Goal: Task Accomplishment & Management: Manage account settings

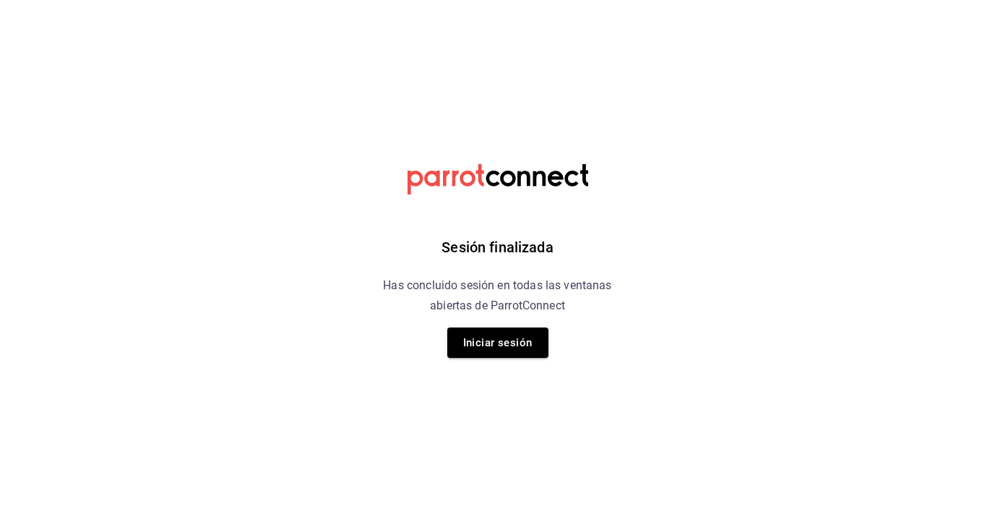
click at [488, 358] on div "Sesión finalizada Has concluido sesión en todas las ventanas abiertas de Parrot…" at bounding box center [497, 261] width 365 height 522
click at [485, 346] on button "Iniciar sesión" at bounding box center [497, 342] width 101 height 30
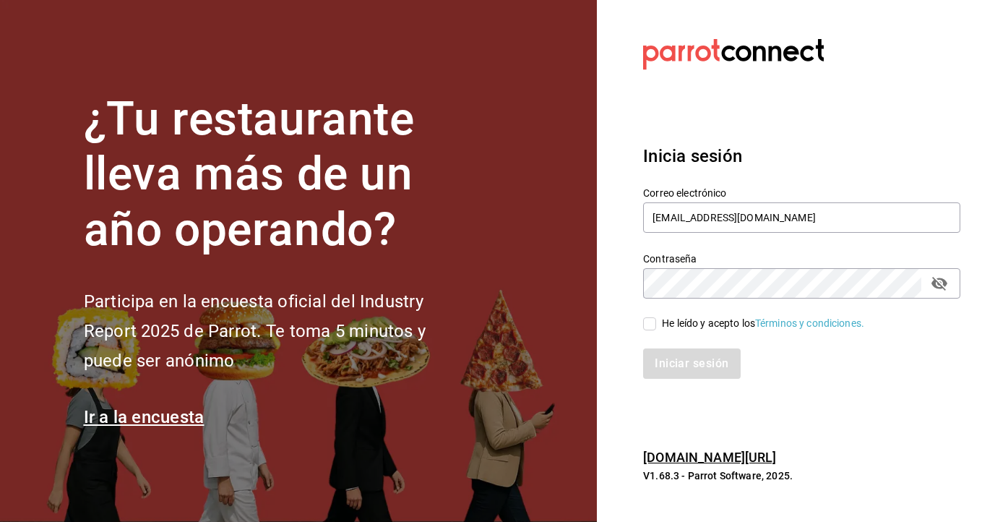
click at [649, 322] on input "He leído y acepto los Términos y condiciones." at bounding box center [649, 323] width 13 height 13
checkbox input "true"
click at [680, 358] on button "Iniciar sesión" at bounding box center [692, 363] width 98 height 30
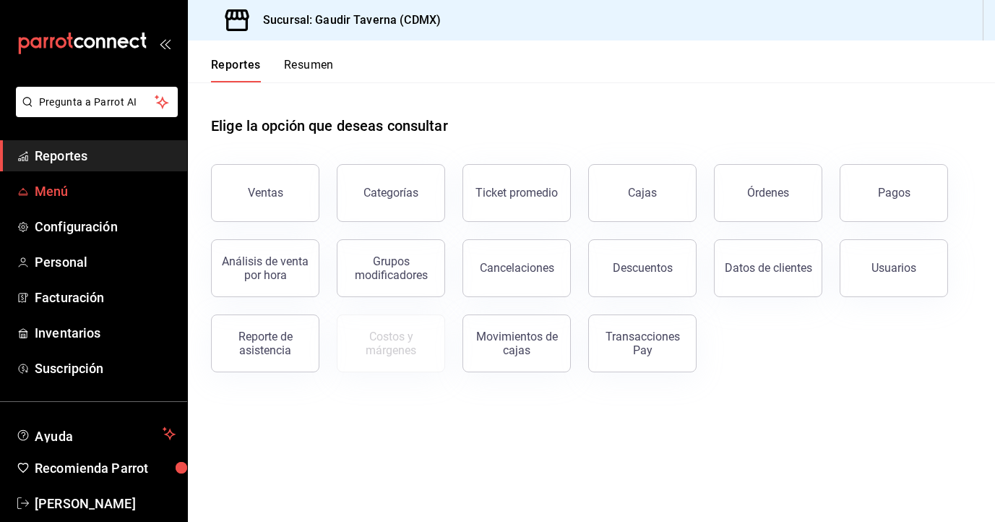
click at [66, 201] on link "Menú" at bounding box center [93, 191] width 187 height 31
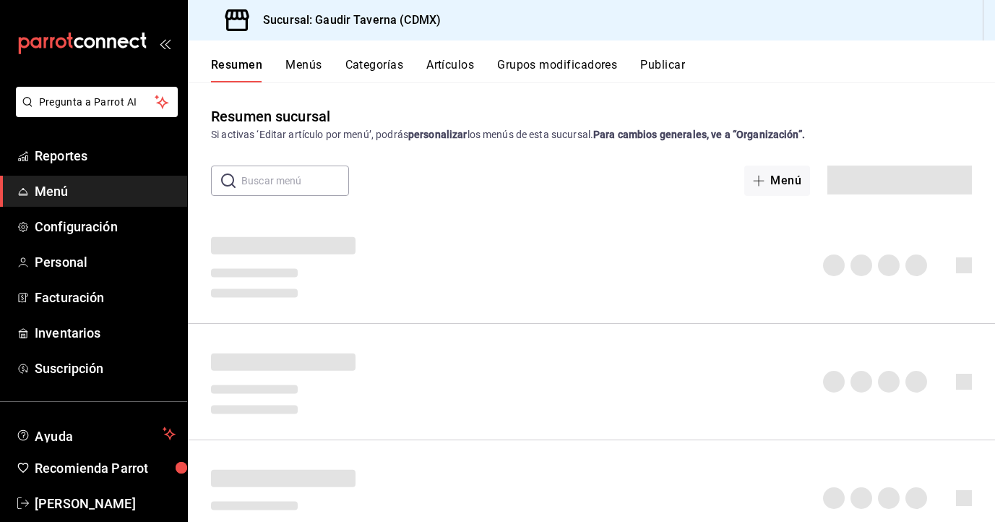
click at [441, 64] on button "Artículos" at bounding box center [450, 70] width 48 height 25
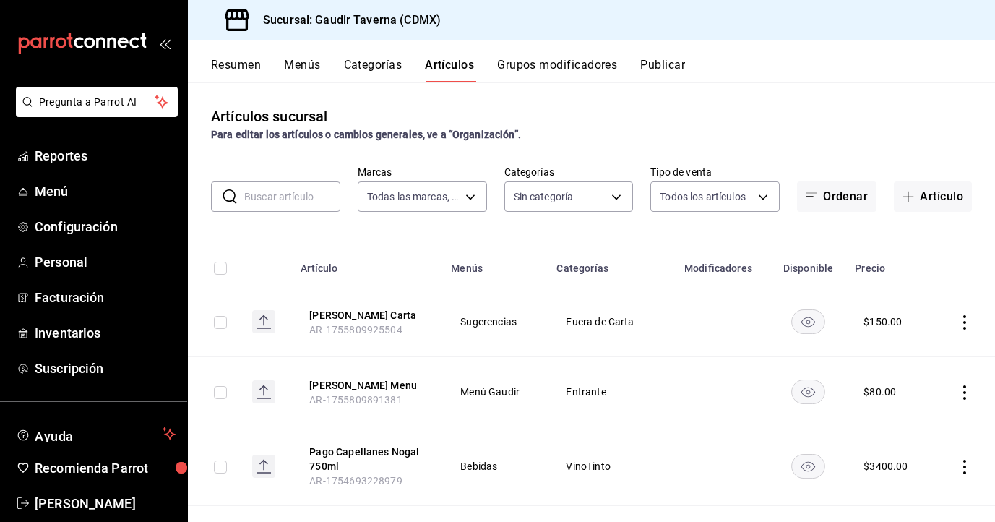
type input "1e06db1b-005a-4cce-8504-6623acf63a2d"
type input "32cbe891-3f26-4860-81d2-4f453e1eac3d,84b1fd51-b9a7-424f-8a14-34d001936b34,479aa…"
click at [935, 195] on button "Artículo" at bounding box center [933, 196] width 78 height 30
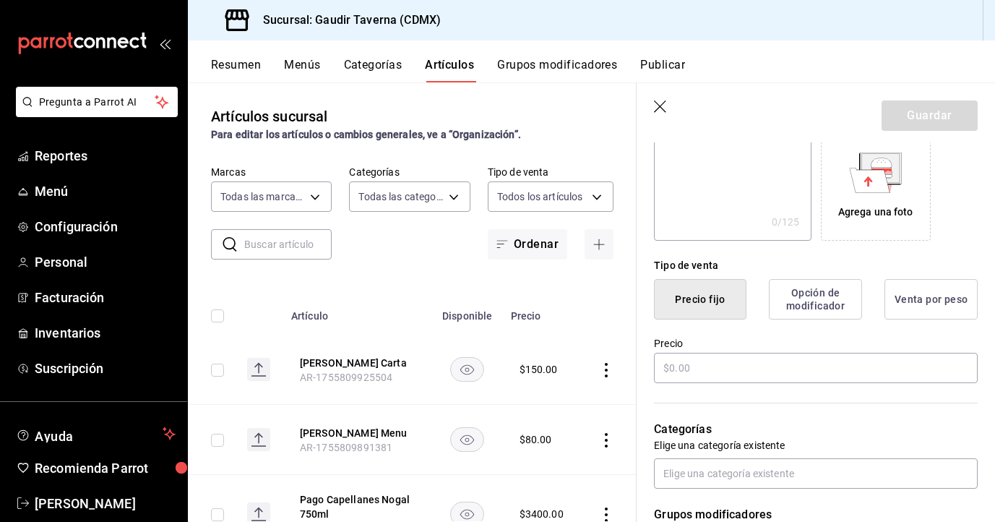
scroll to position [251, 0]
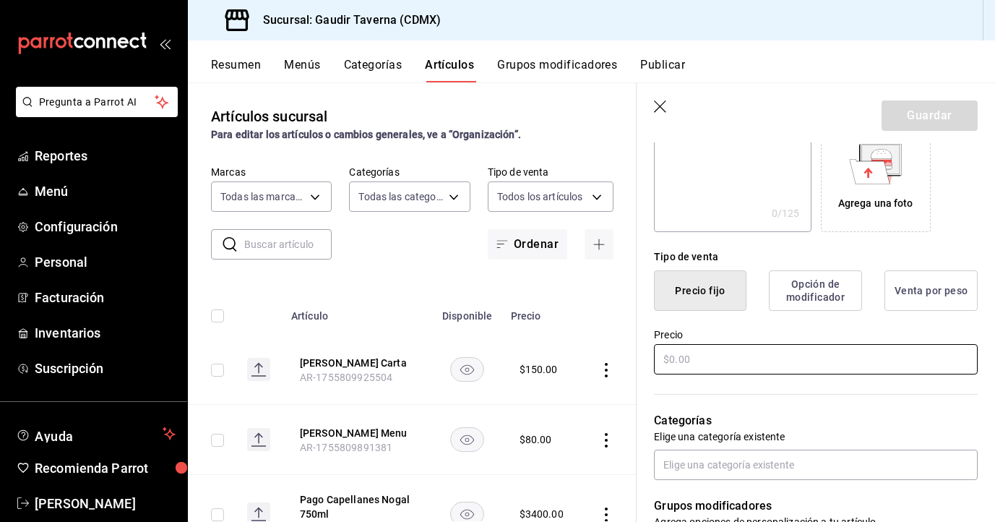
type input "Menu 5 Jotas"
click at [743, 365] on input "text" at bounding box center [816, 359] width 324 height 30
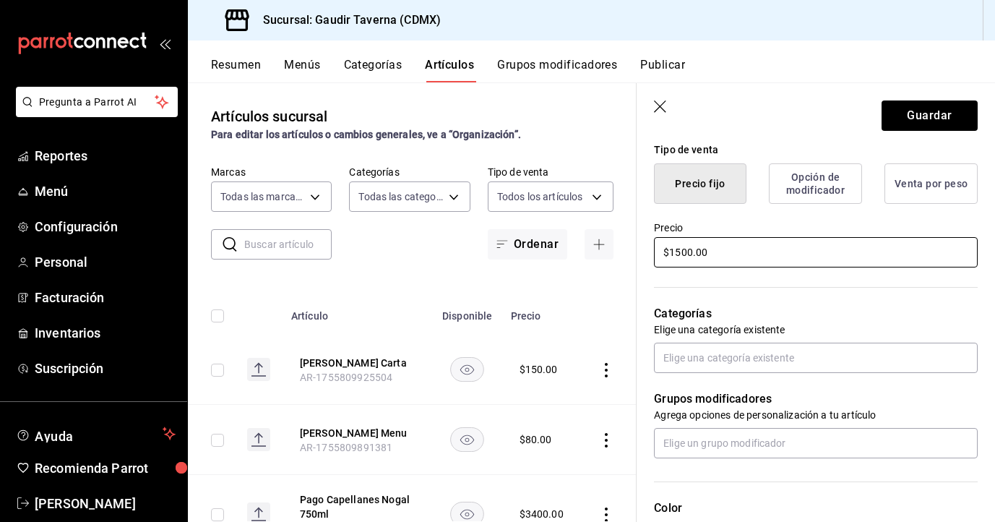
scroll to position [361, 0]
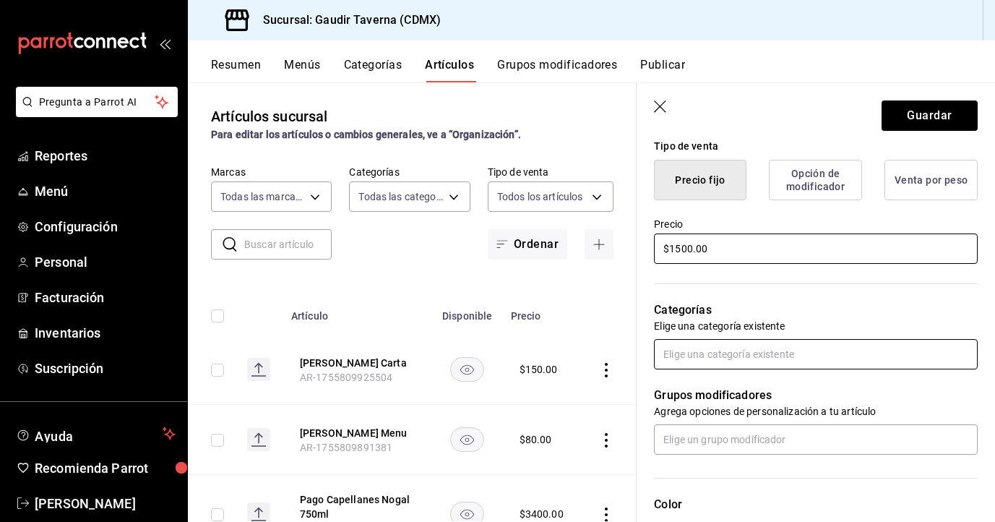
type input "$1500.00"
click at [694, 360] on input "text" at bounding box center [816, 354] width 324 height 30
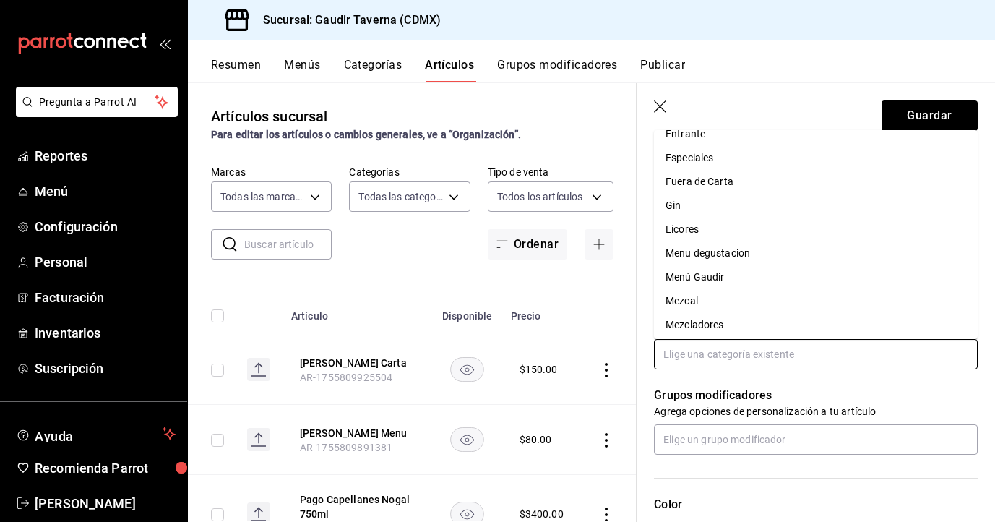
scroll to position [397, 0]
click at [710, 183] on li "Fuera de Carta" at bounding box center [816, 180] width 324 height 24
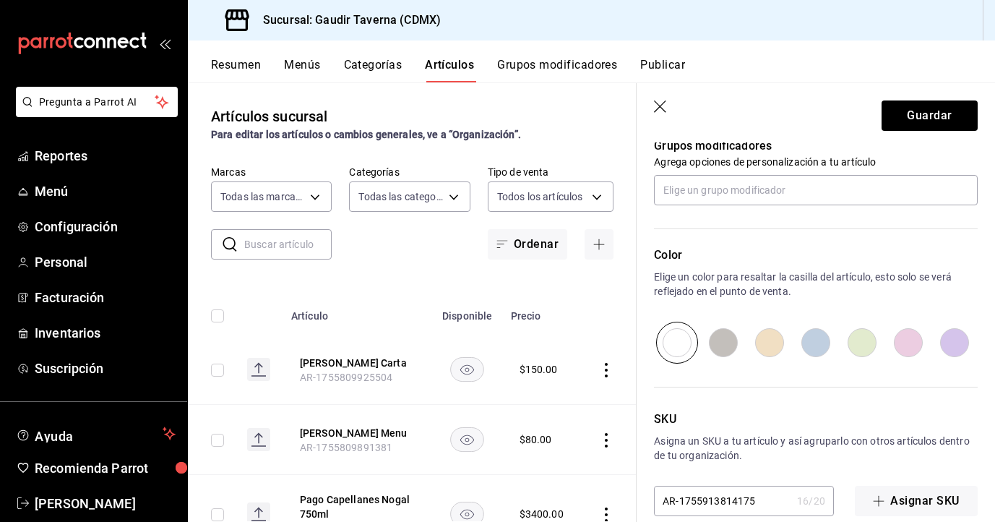
scroll to position [681, 0]
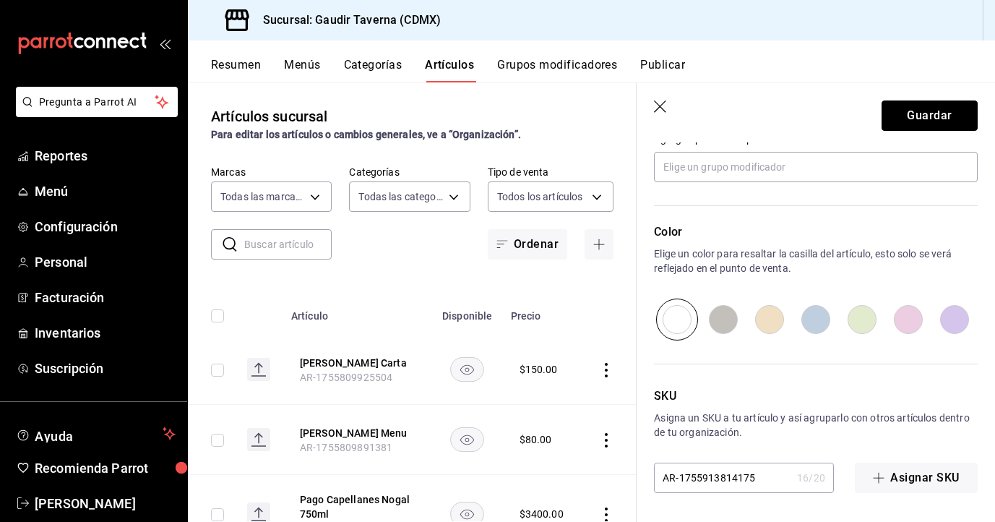
click at [928, 119] on button "Guardar" at bounding box center [929, 115] width 96 height 30
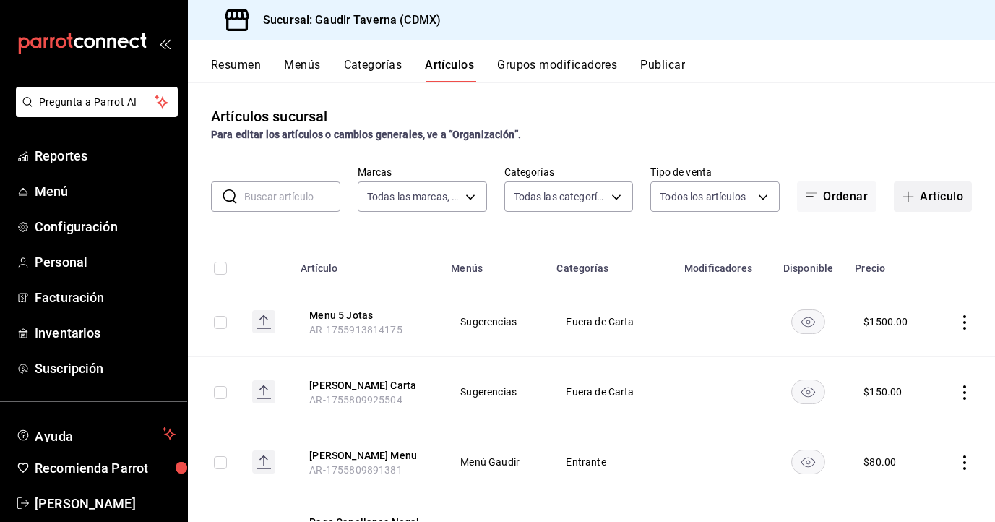
click at [917, 183] on button "Artículo" at bounding box center [933, 196] width 78 height 30
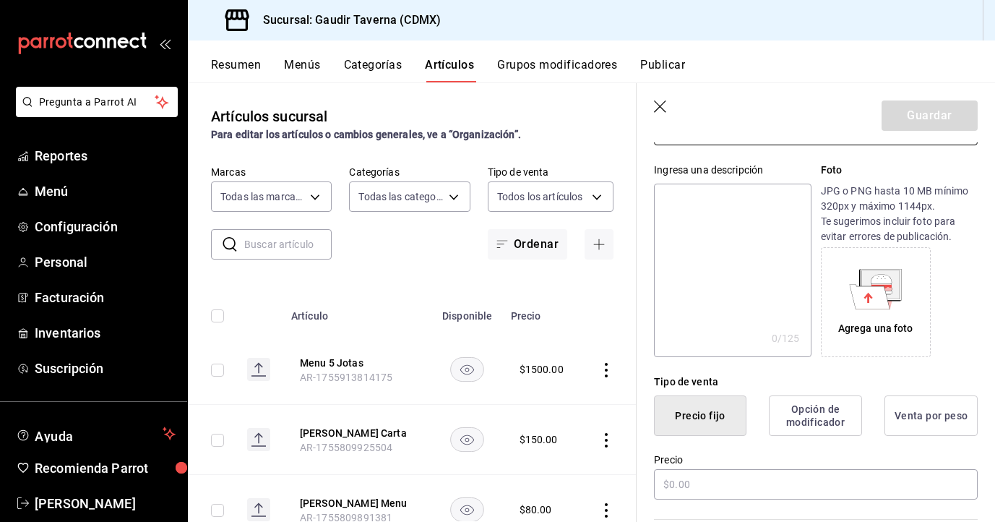
scroll to position [128, 0]
type input "[PERSON_NAME][GEOGRAPHIC_DATA] 750ml"
click at [735, 480] on input "text" at bounding box center [816, 482] width 324 height 30
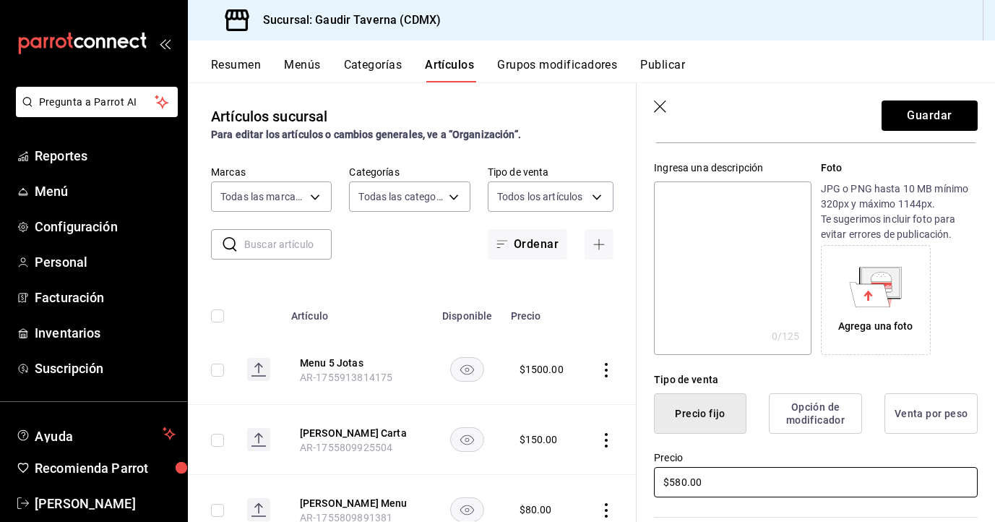
type input "$580.00"
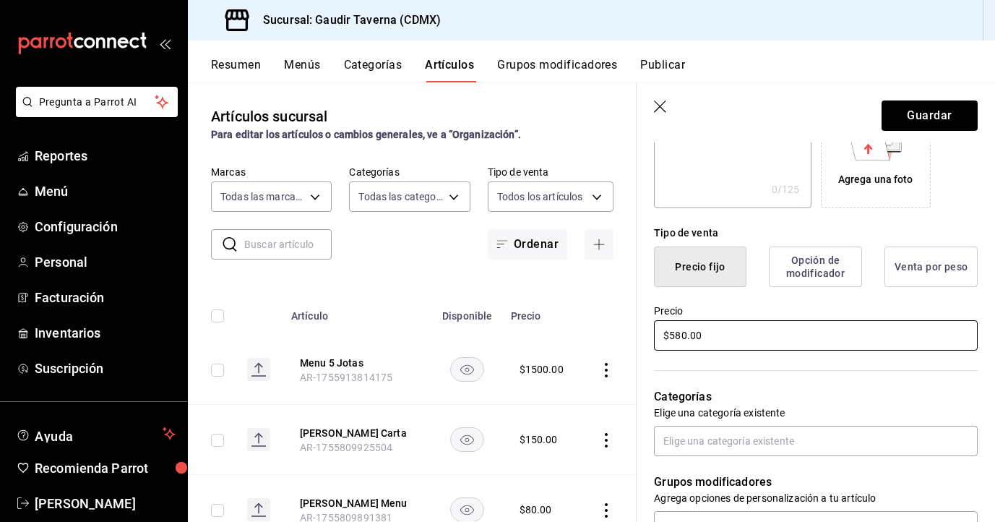
scroll to position [287, 0]
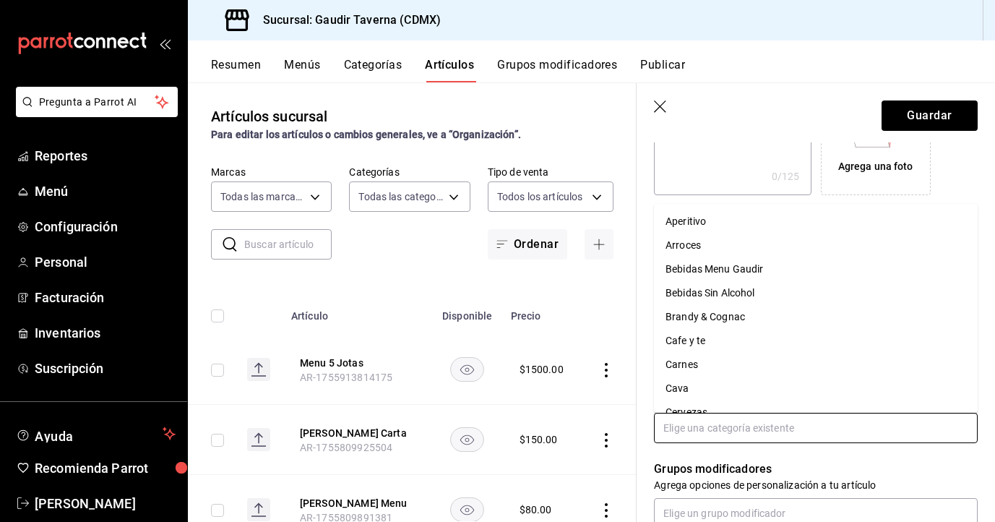
click at [753, 425] on input "text" at bounding box center [816, 427] width 324 height 30
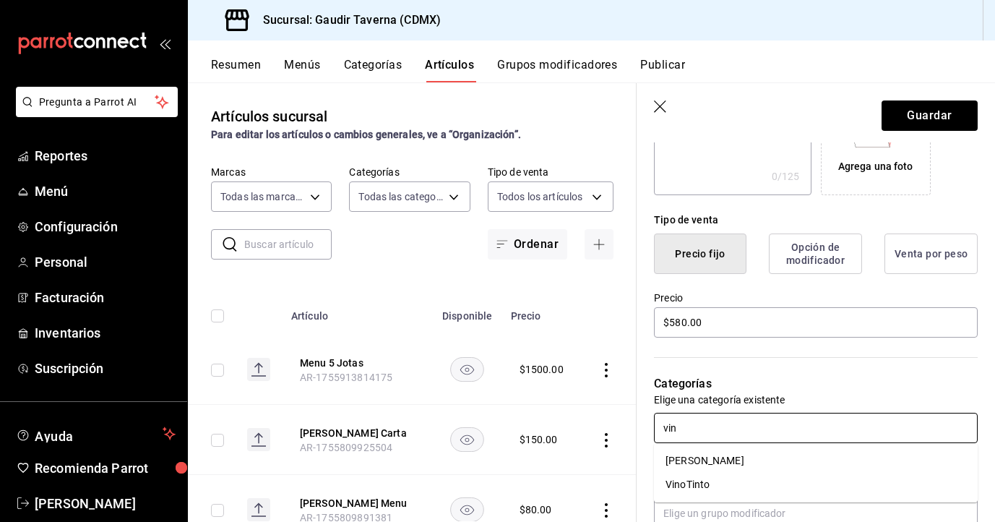
type input "vino"
click at [721, 485] on li "VinoTinto" at bounding box center [816, 484] width 324 height 24
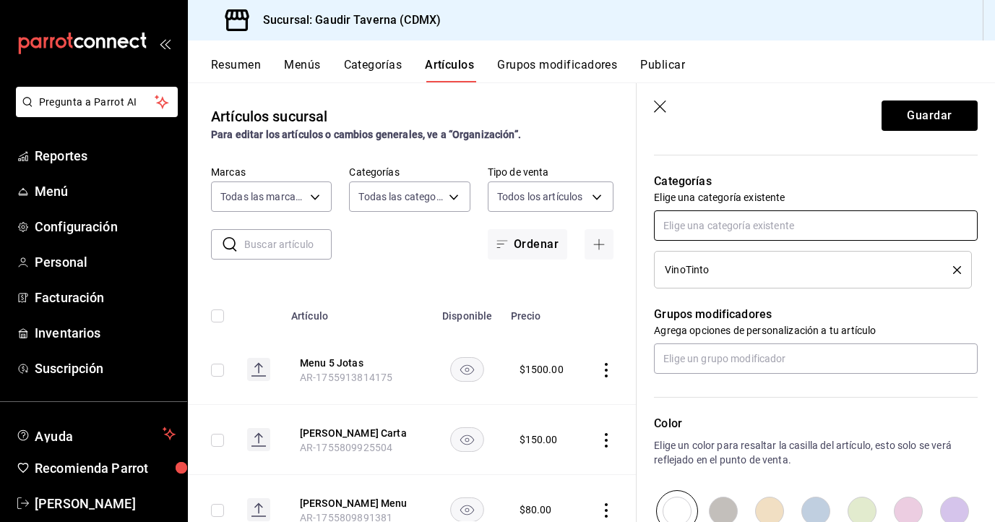
scroll to position [491, 0]
click at [959, 269] on icon "delete" at bounding box center [957, 268] width 8 height 8
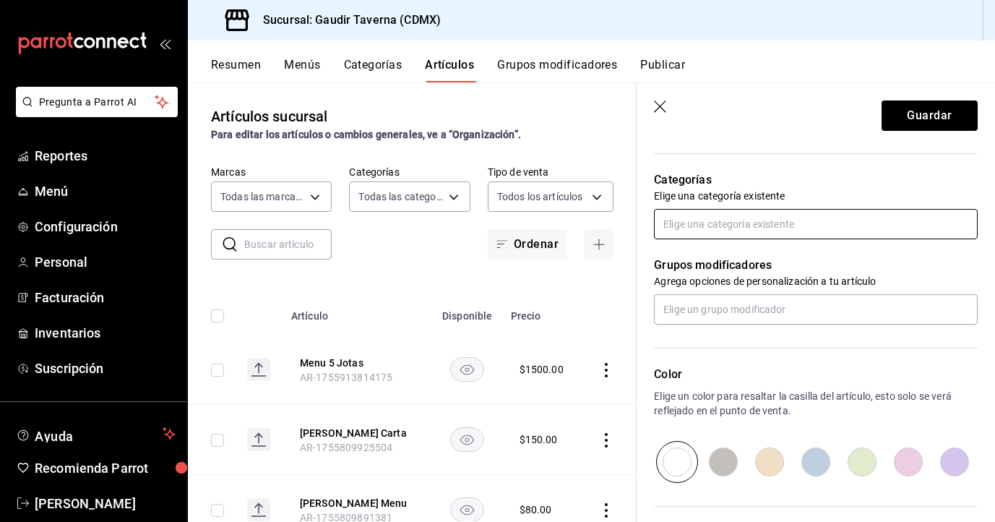
click at [888, 226] on input "text" at bounding box center [816, 224] width 324 height 30
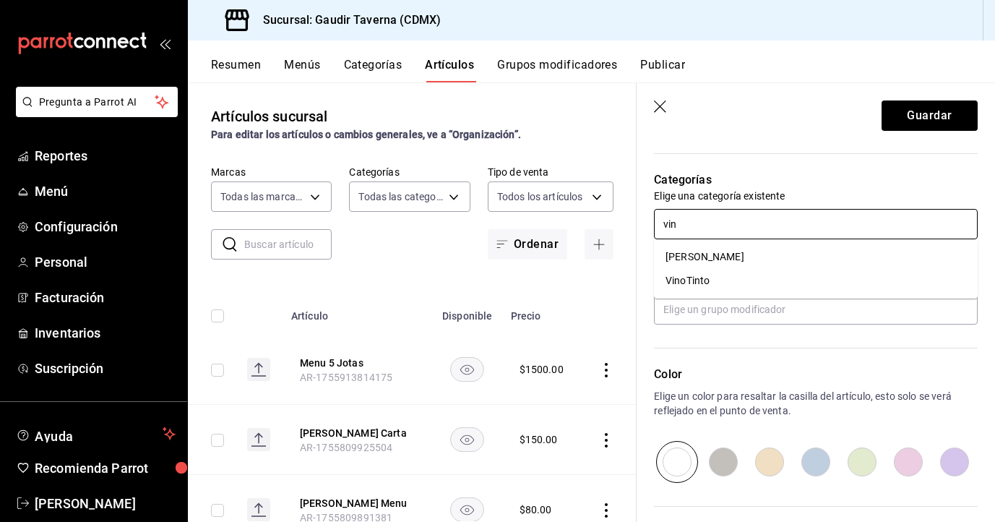
type input "vino"
click at [793, 284] on li "VinoTinto" at bounding box center [816, 281] width 324 height 24
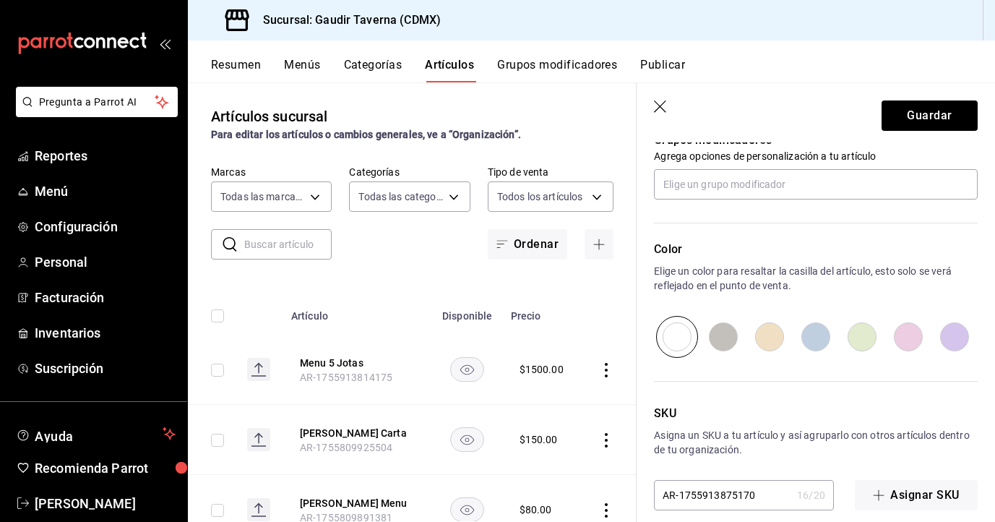
scroll to position [681, 0]
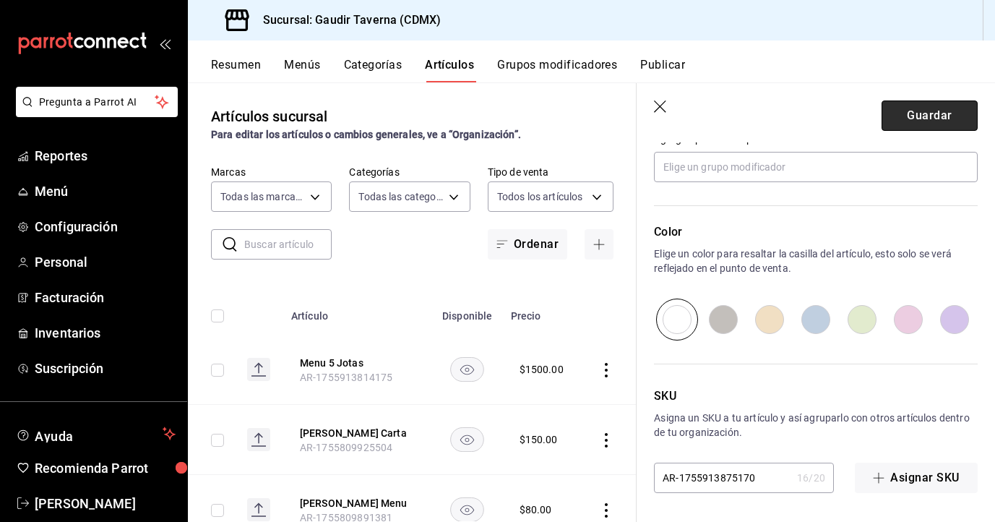
click at [915, 114] on button "Guardar" at bounding box center [929, 115] width 96 height 30
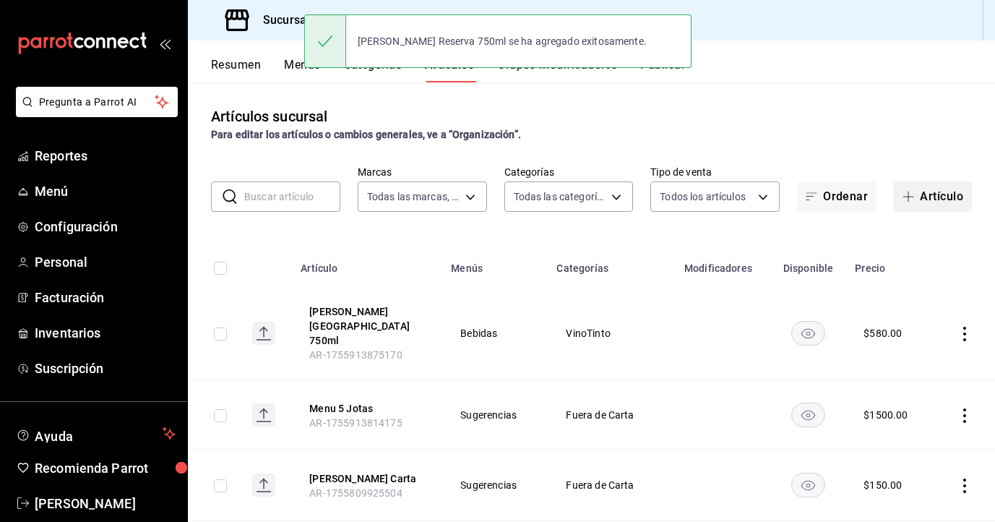
click at [918, 192] on span "button" at bounding box center [910, 197] width 17 height 12
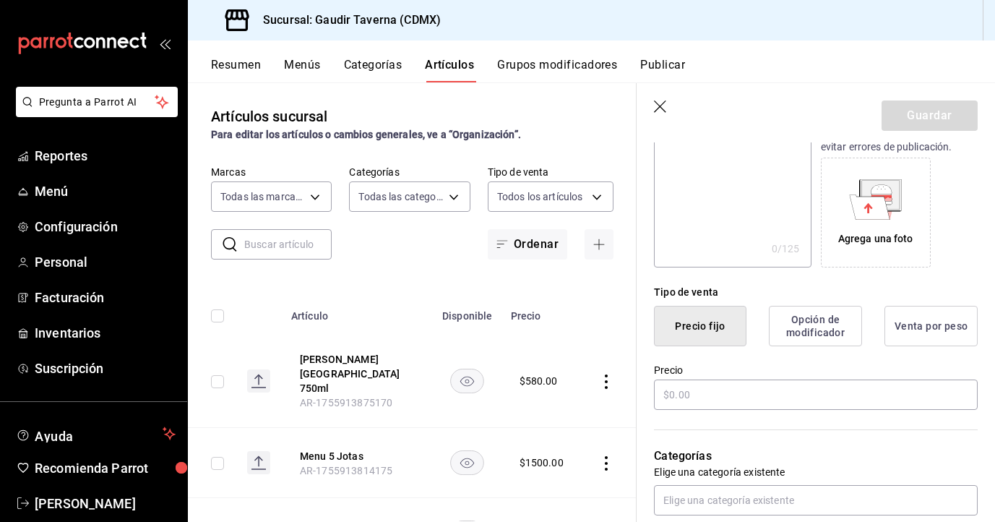
scroll to position [220, 0]
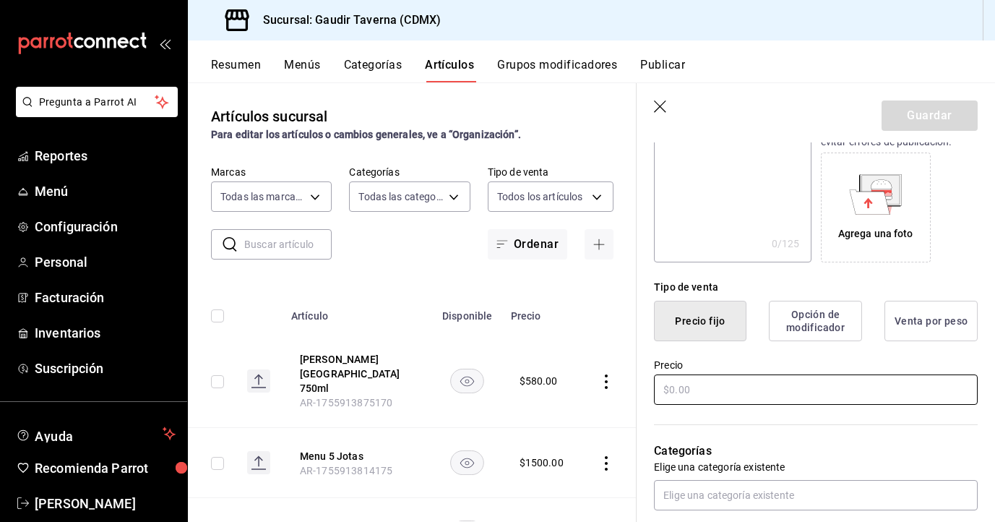
type input "[PERSON_NAME] Role 750ml"
click at [727, 393] on input "text" at bounding box center [816, 389] width 324 height 30
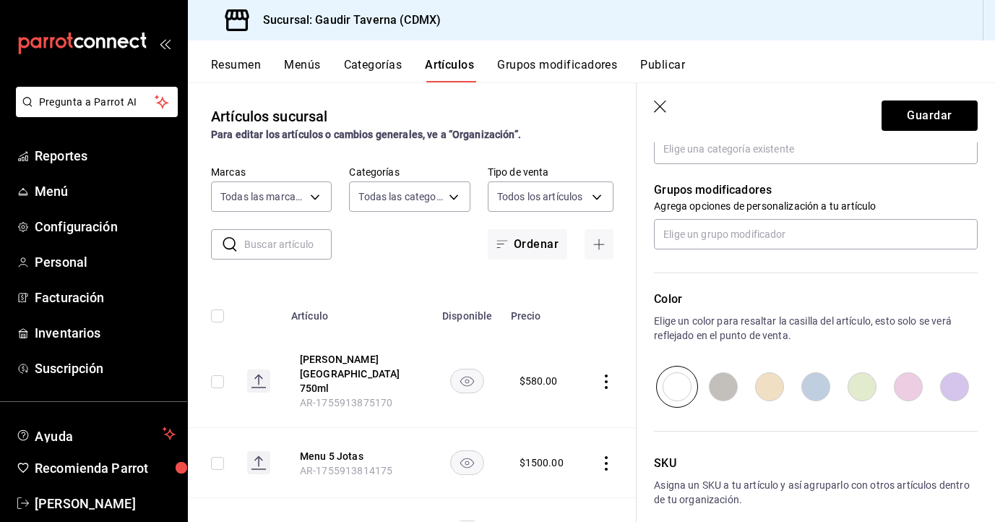
scroll to position [568, 0]
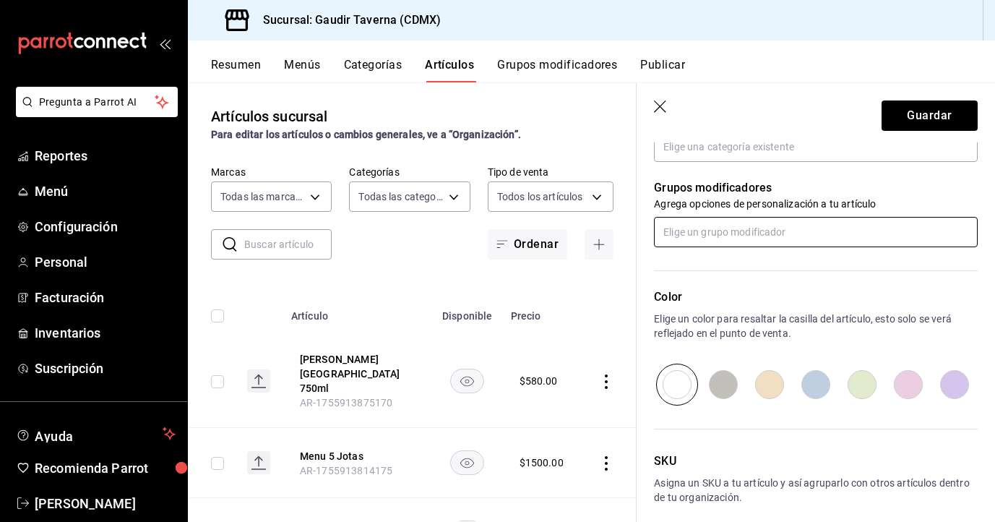
type input "$580.00"
click at [706, 228] on input "text" at bounding box center [816, 232] width 324 height 30
type input "v"
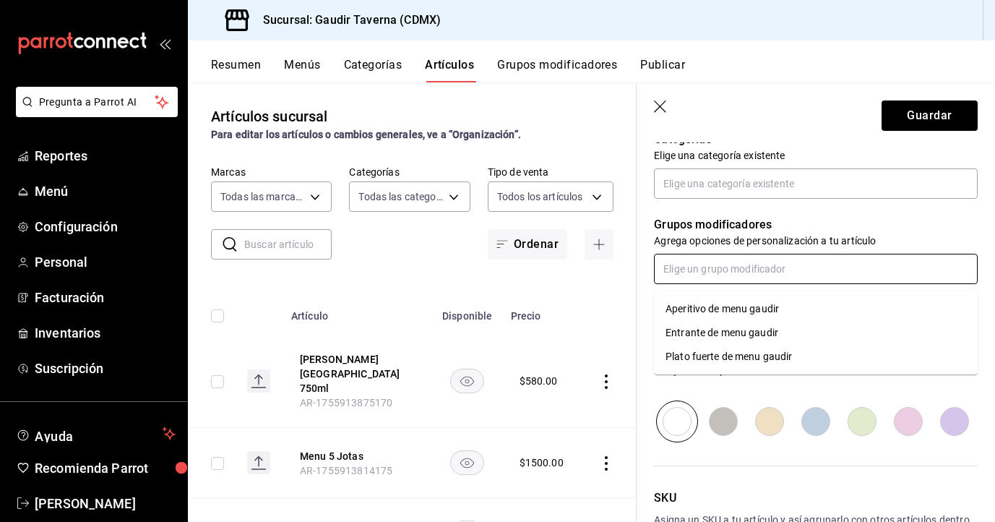
scroll to position [524, 0]
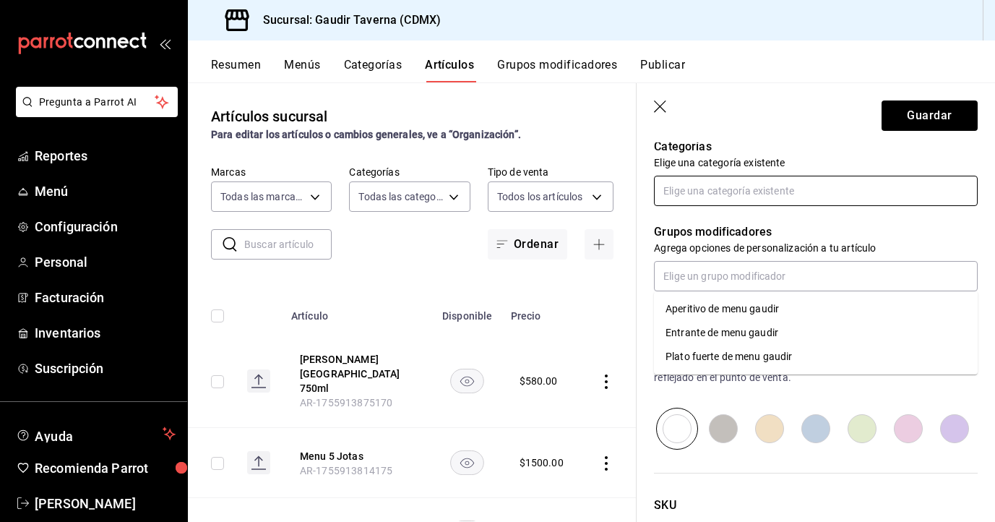
click at [685, 193] on input "text" at bounding box center [816, 191] width 324 height 30
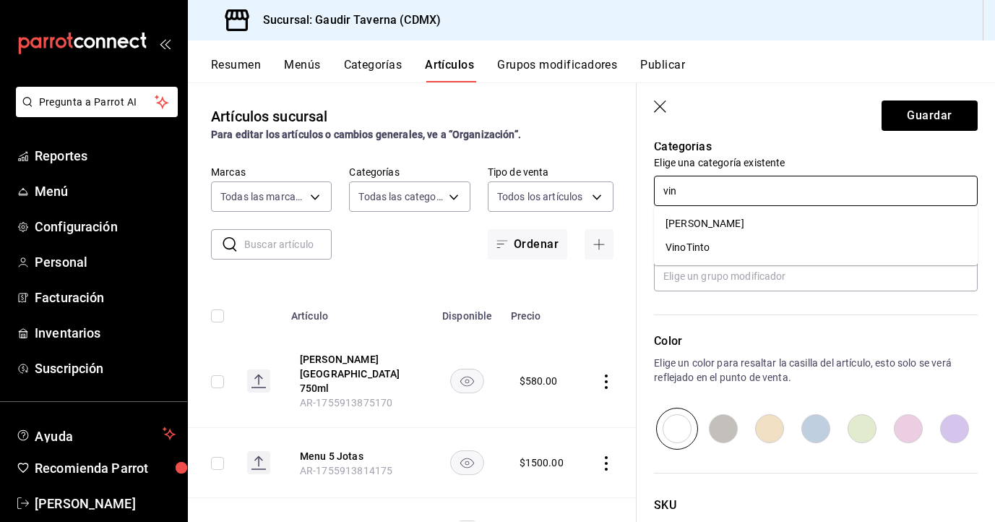
type input "vino"
click at [675, 242] on li "VinoTinto" at bounding box center [816, 247] width 324 height 24
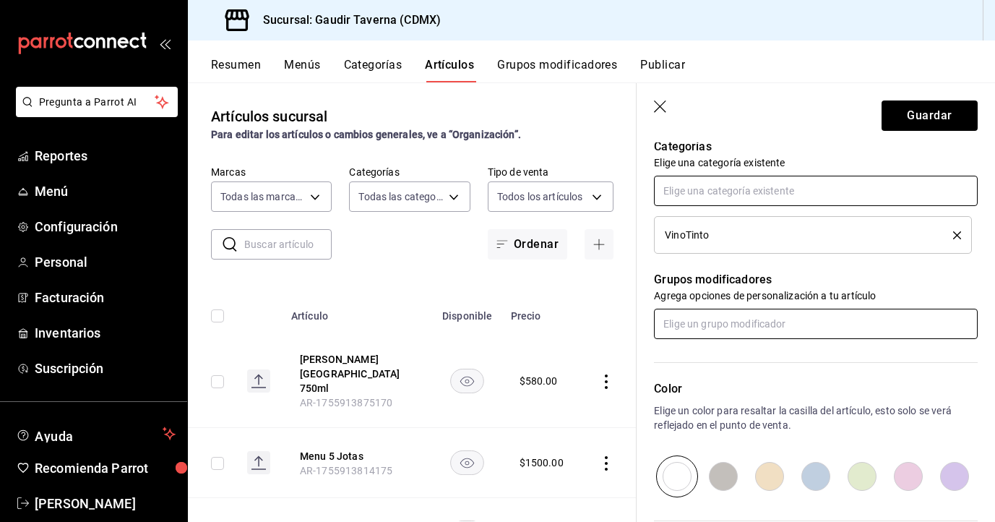
scroll to position [681, 0]
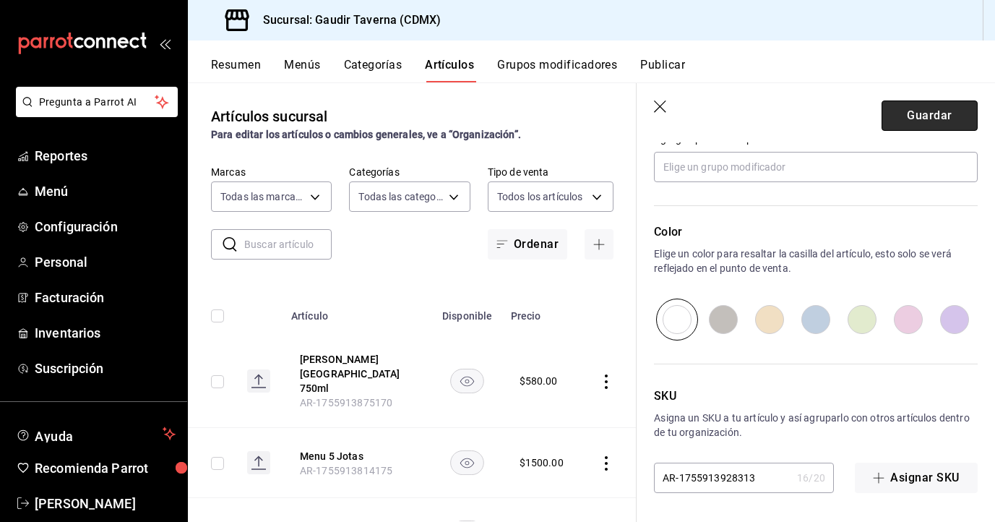
click at [919, 124] on button "Guardar" at bounding box center [929, 115] width 96 height 30
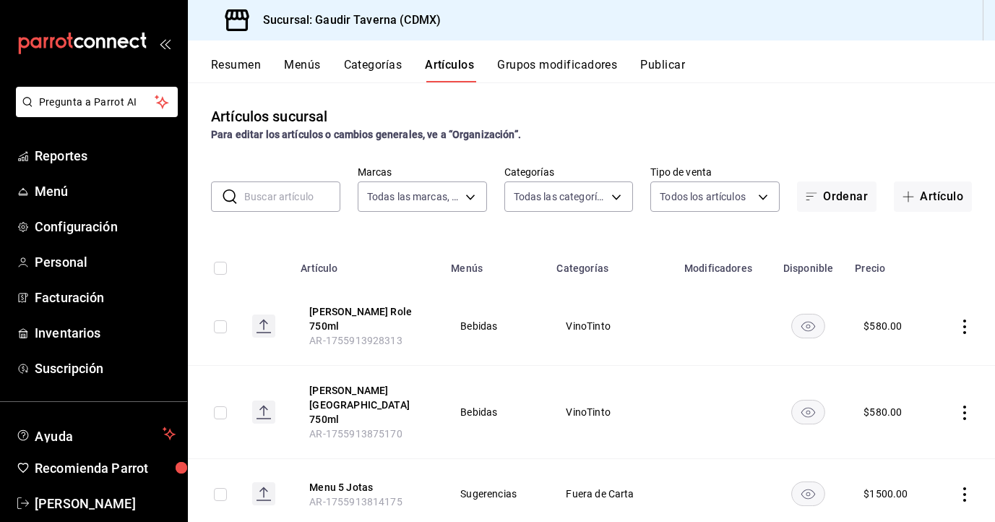
click at [964, 319] on icon "actions" at bounding box center [964, 326] width 3 height 14
click at [916, 359] on span "Editar" at bounding box center [921, 354] width 38 height 15
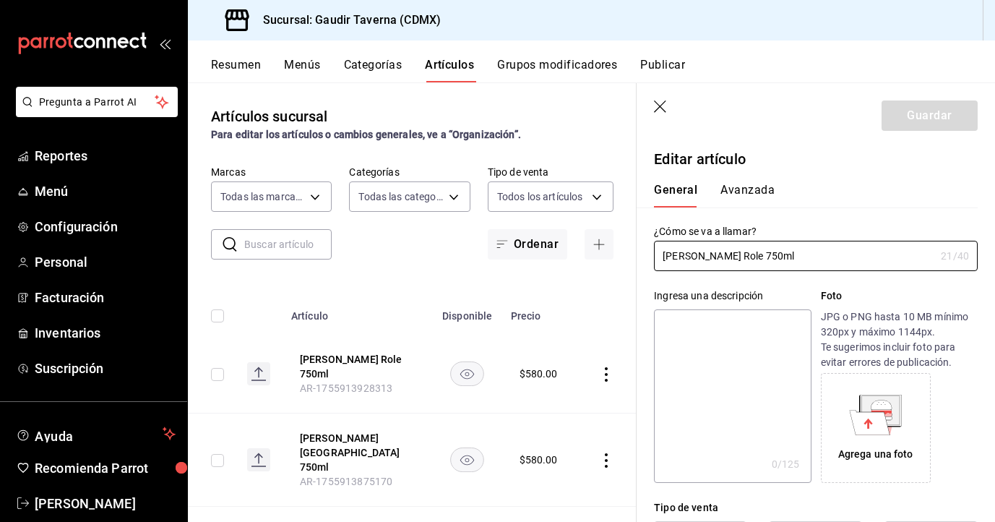
type input "$580.00"
click at [720, 251] on input "[PERSON_NAME] Role 750ml" at bounding box center [794, 255] width 281 height 29
type input "[PERSON_NAME] 750ml"
click at [904, 111] on button "Guardar" at bounding box center [929, 115] width 96 height 30
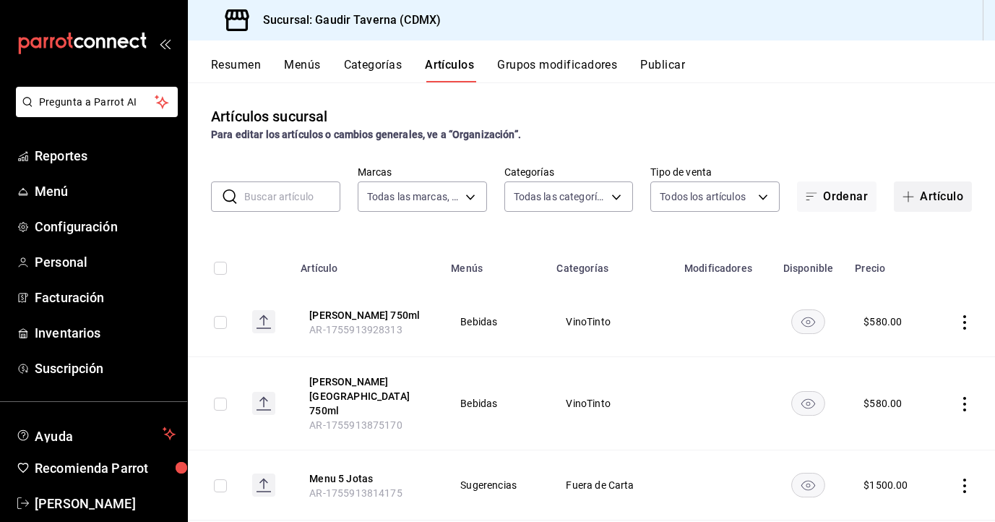
click at [927, 206] on button "Artículo" at bounding box center [933, 196] width 78 height 30
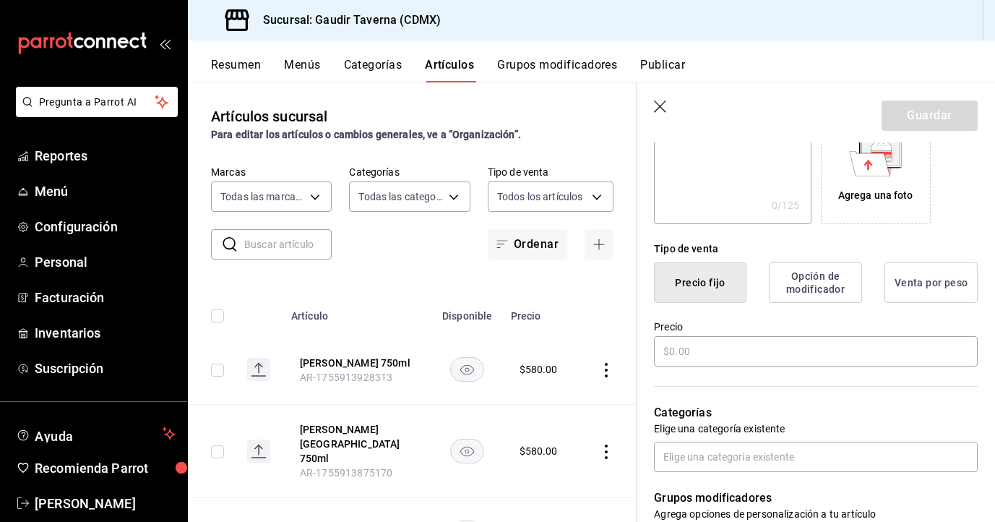
scroll to position [261, 0]
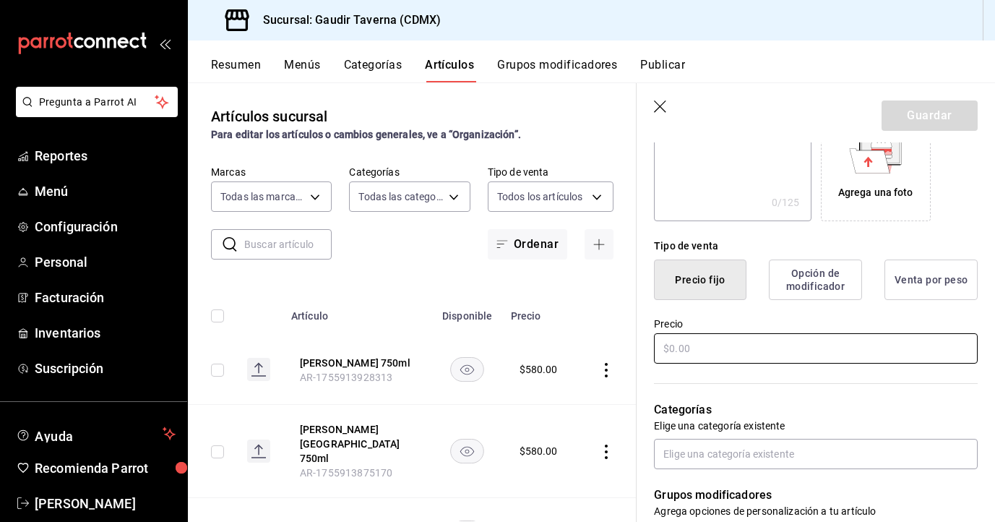
type input "[PERSON_NAME][GEOGRAPHIC_DATA] 750ml"
click at [726, 355] on input "text" at bounding box center [816, 348] width 324 height 30
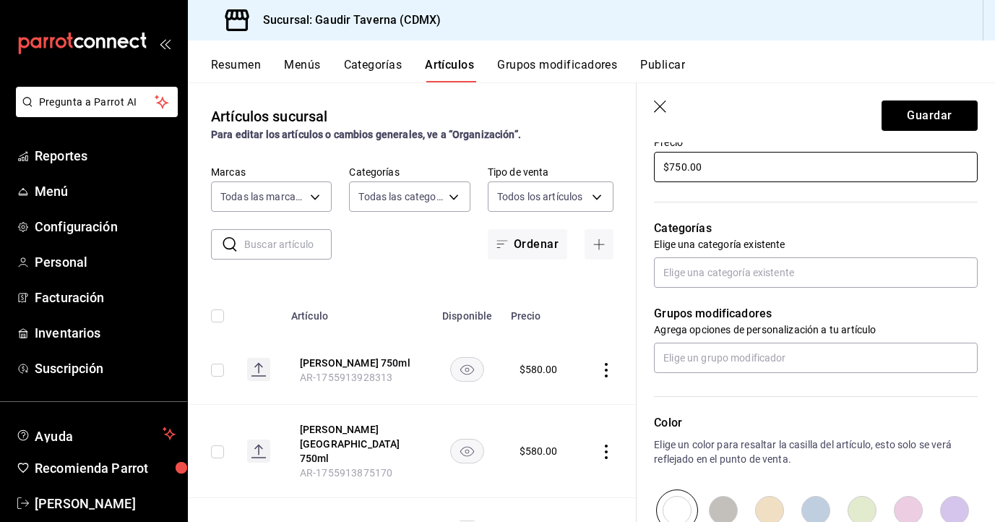
scroll to position [445, 0]
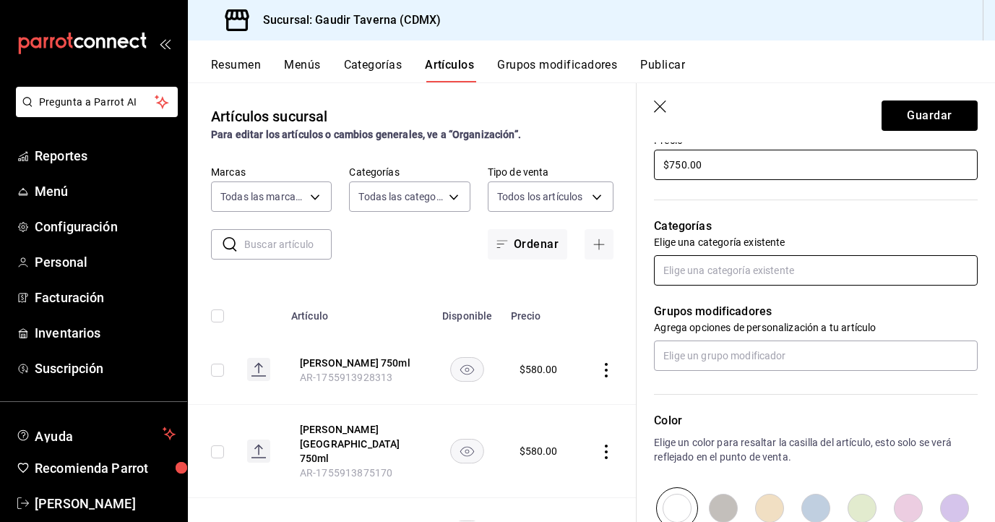
type input "$750.00"
click at [795, 267] on input "text" at bounding box center [816, 270] width 324 height 30
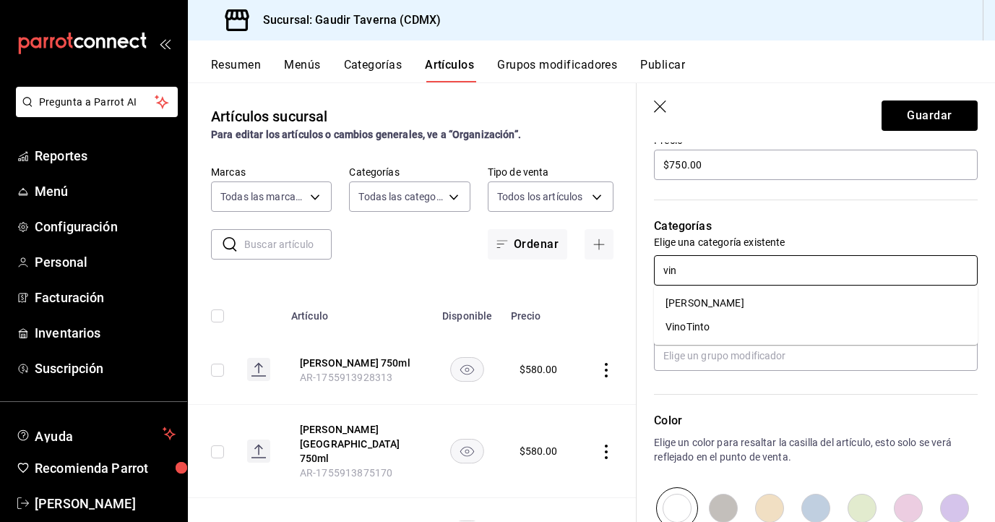
type input "vino"
click at [726, 324] on li "VinoTinto" at bounding box center [816, 327] width 324 height 24
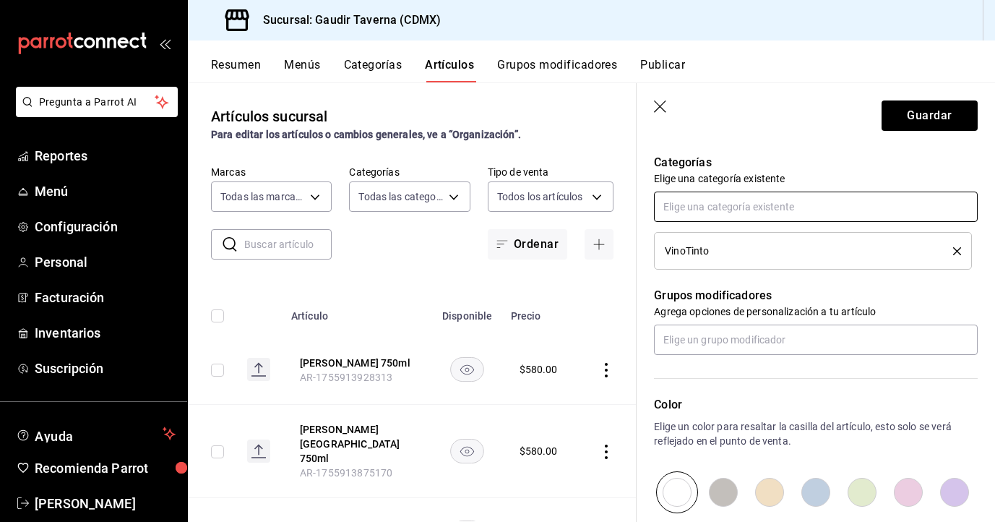
scroll to position [536, 0]
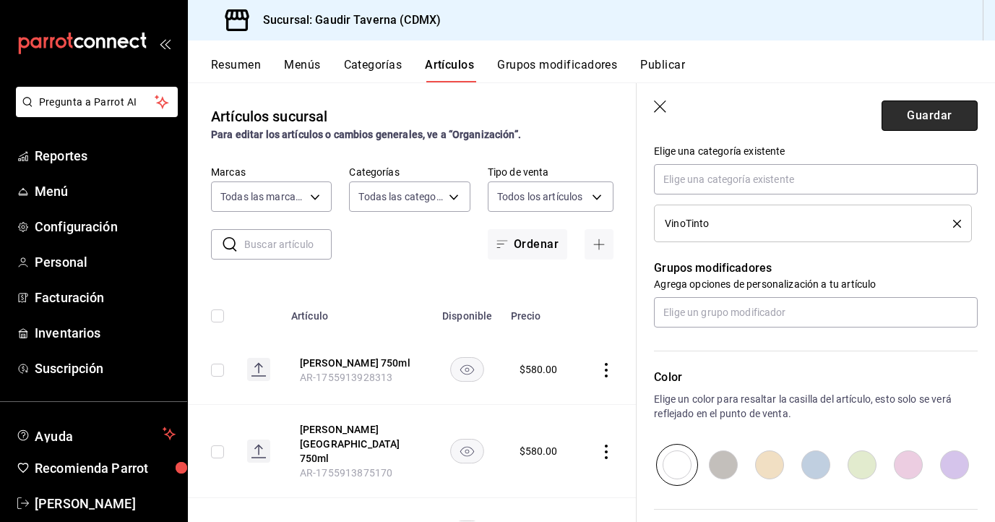
click at [890, 113] on button "Guardar" at bounding box center [929, 115] width 96 height 30
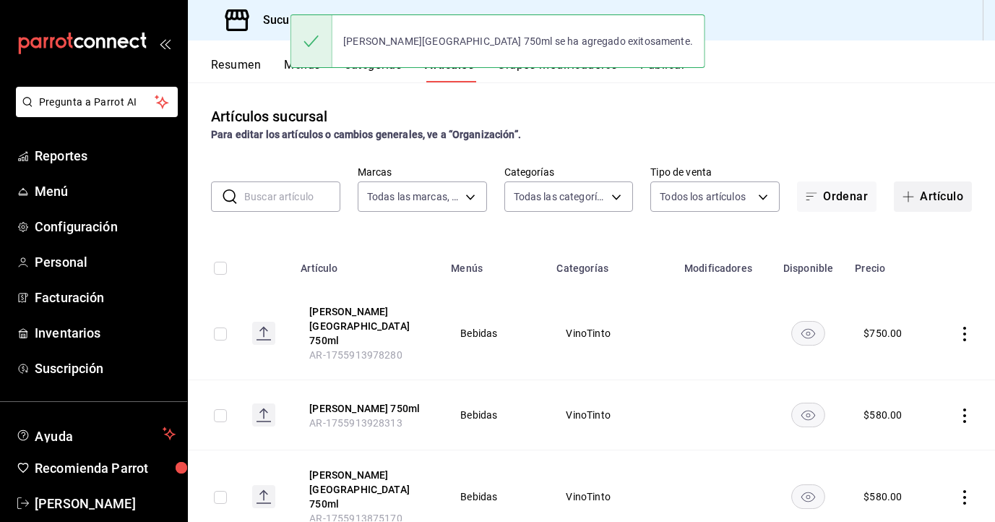
click at [927, 204] on button "Artículo" at bounding box center [933, 196] width 78 height 30
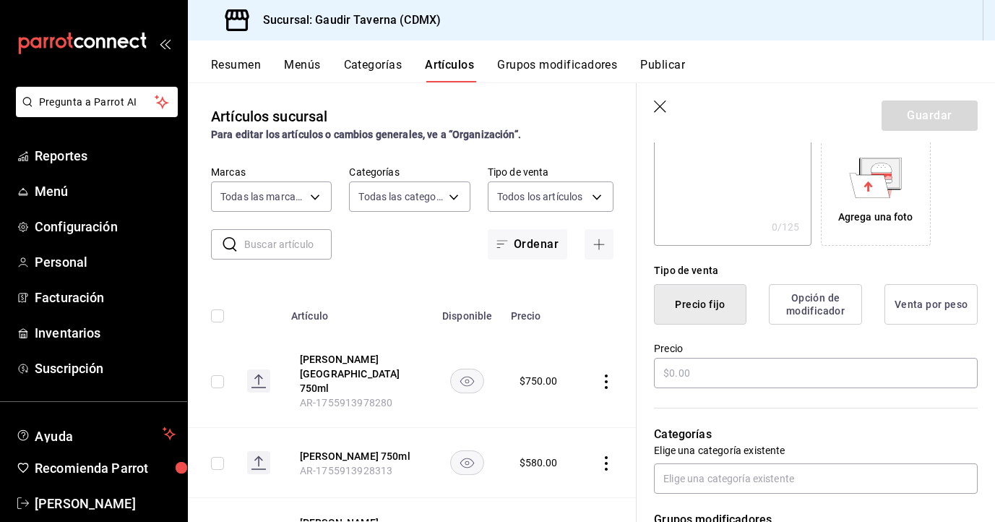
scroll to position [240, 0]
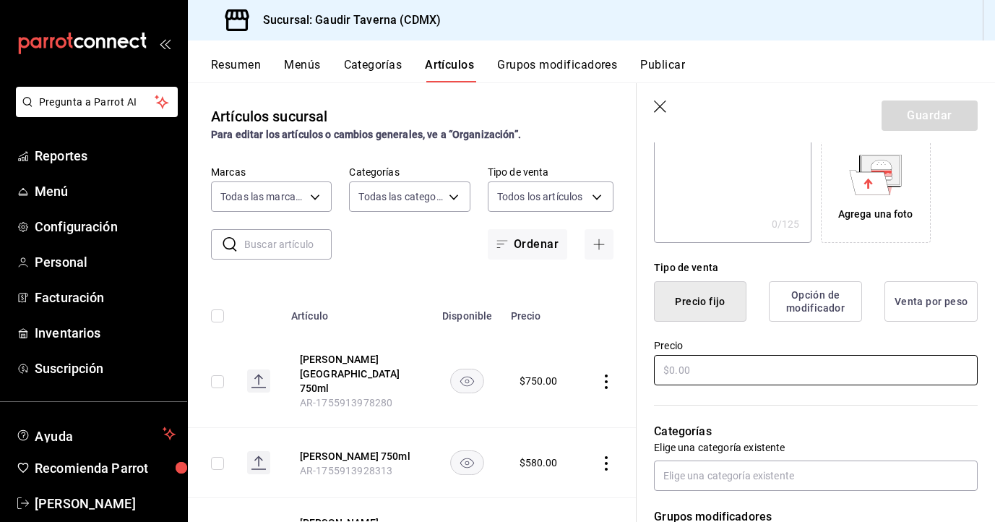
type input "Copa PX 120ml"
click at [722, 363] on input "text" at bounding box center [816, 370] width 324 height 30
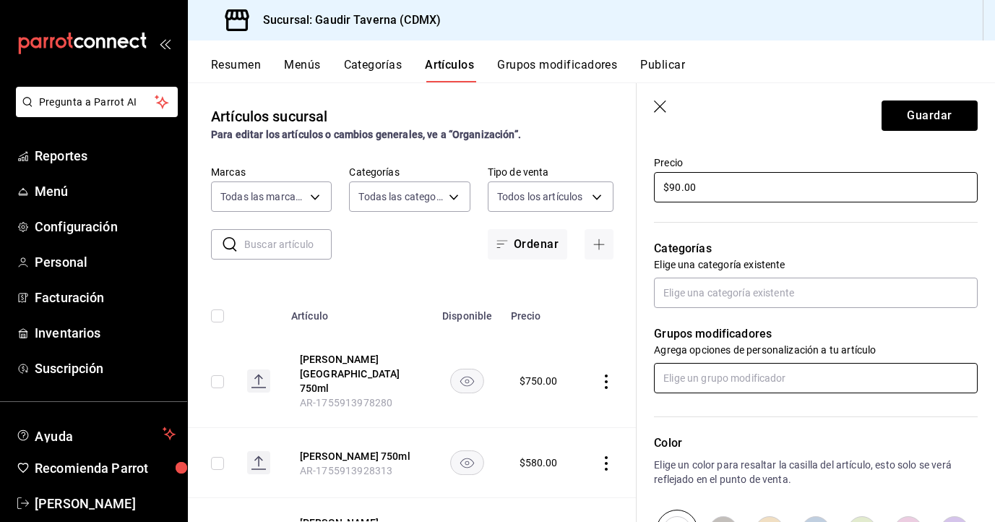
scroll to position [423, 0]
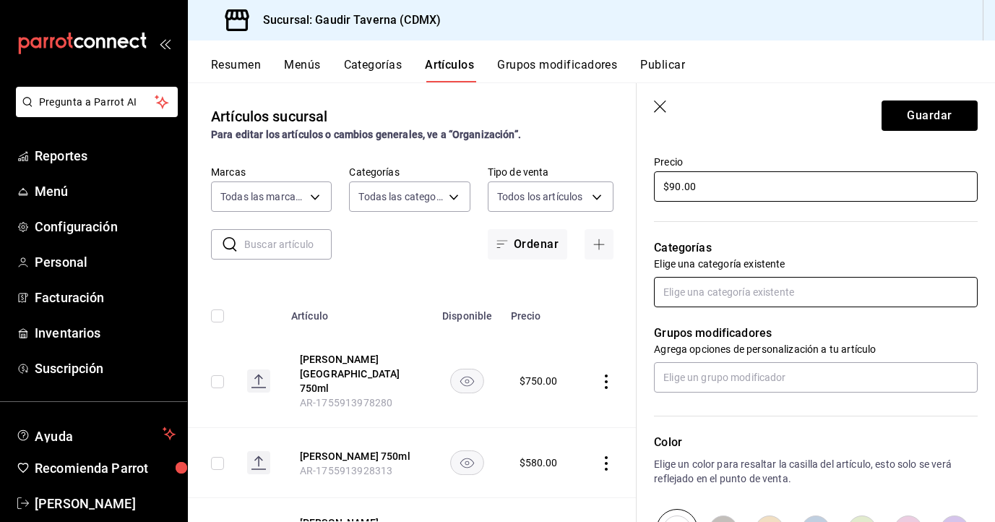
type input "$90.00"
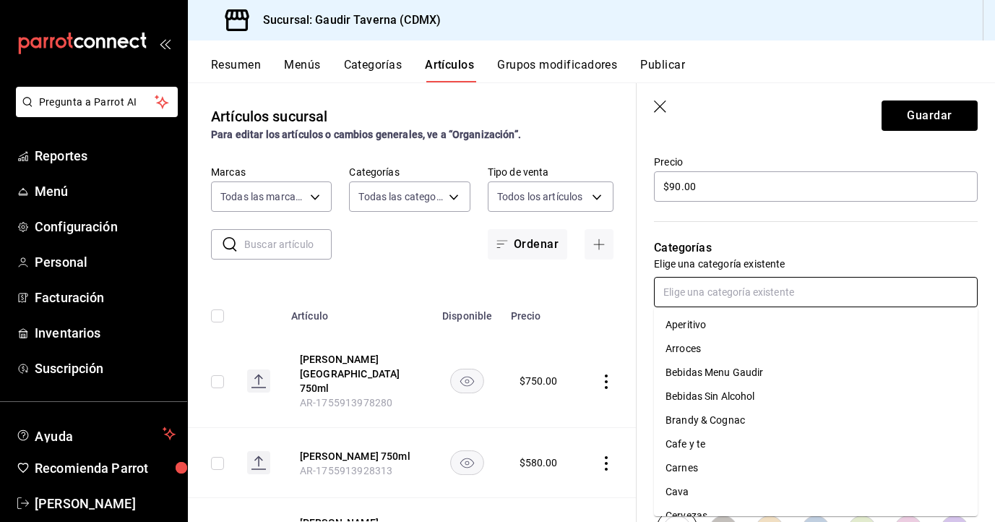
click at [711, 291] on input "text" at bounding box center [816, 292] width 324 height 30
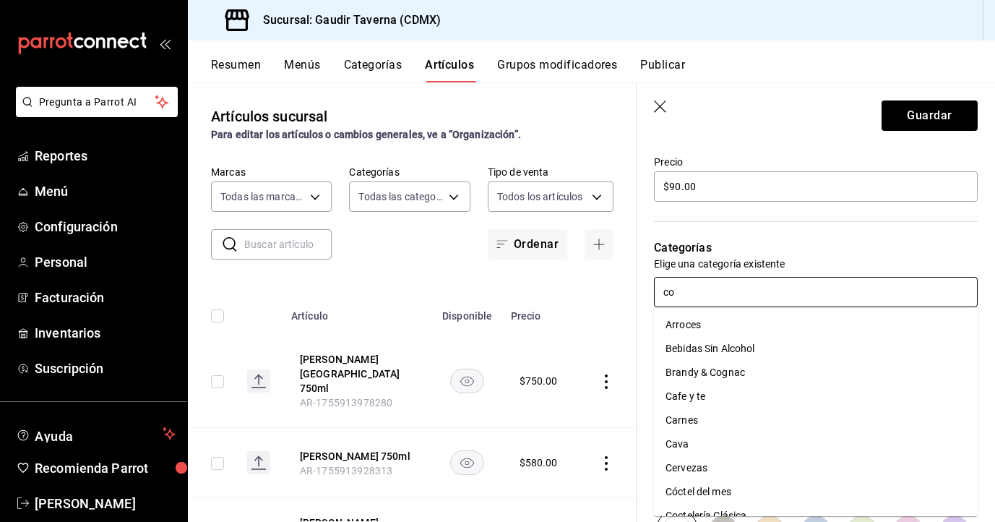
type input "cop"
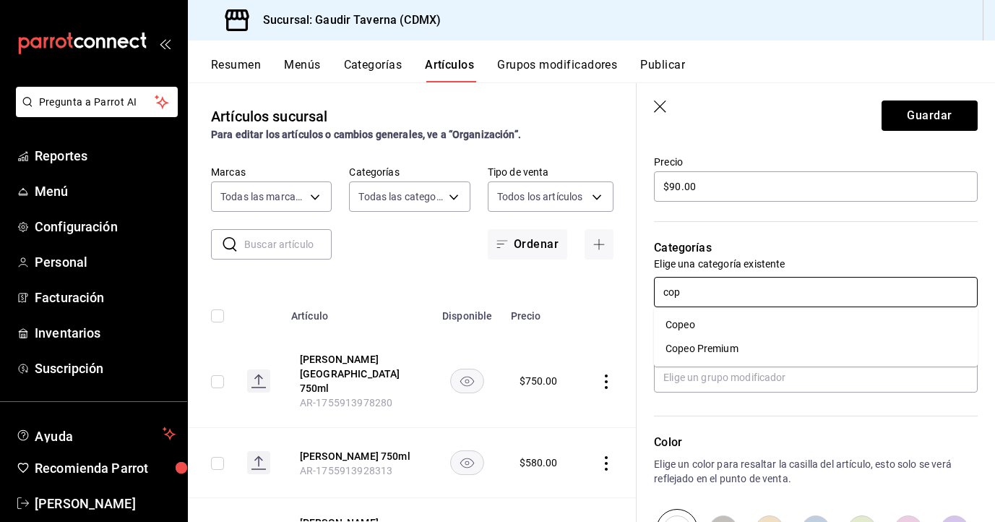
click at [694, 325] on li "Copeo" at bounding box center [816, 325] width 324 height 24
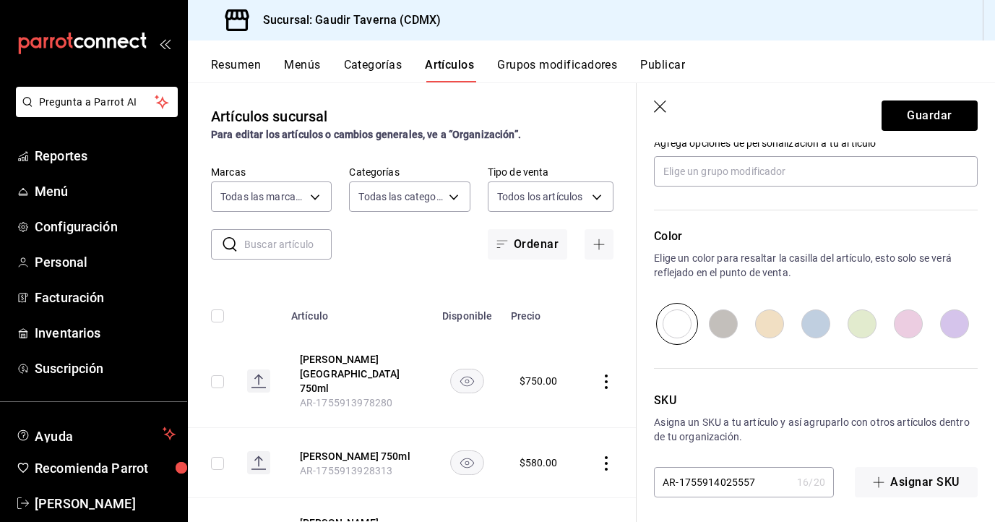
scroll to position [681, 0]
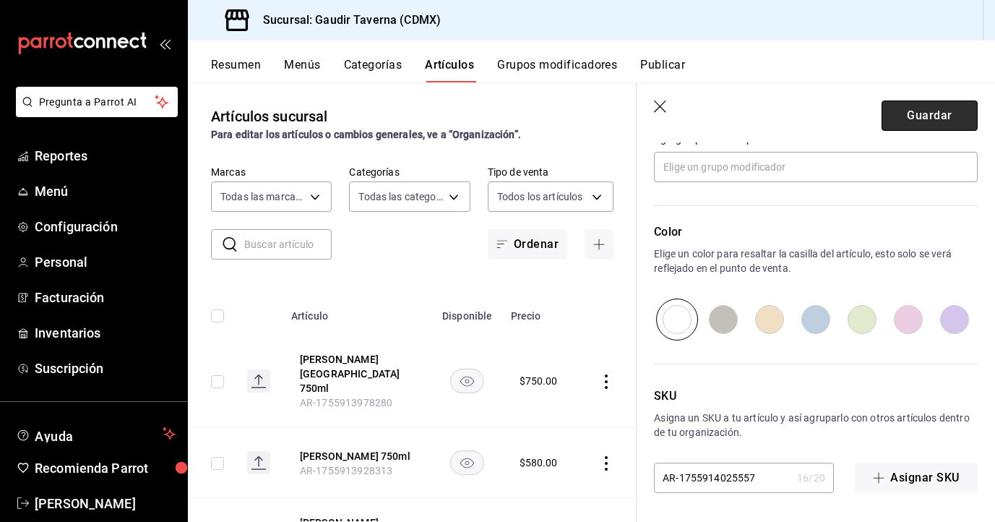
click at [920, 124] on button "Guardar" at bounding box center [929, 115] width 96 height 30
